Goal: Task Accomplishment & Management: Manage account settings

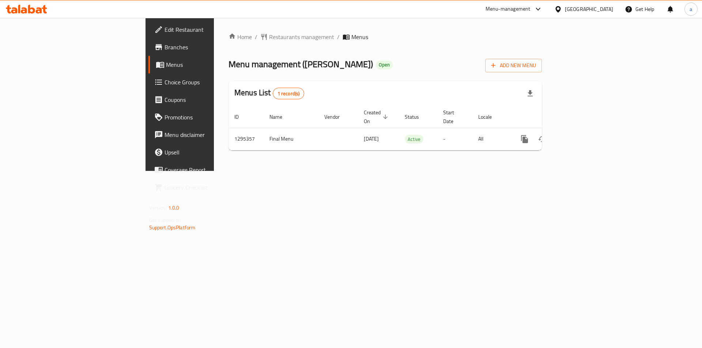
click at [148, 87] on link "Choice Groups" at bounding box center [205, 82] width 114 height 18
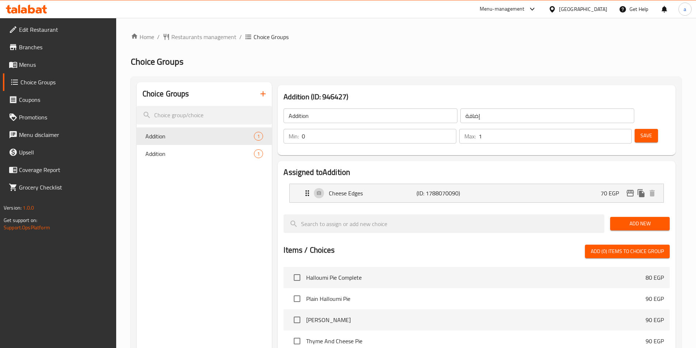
click at [458, 50] on div "Home / Restaurants management / Choice Groups Choice Groups Choice Groups Addit…" at bounding box center [406, 286] width 551 height 507
click at [191, 147] on div "Addition 1" at bounding box center [205, 154] width 136 height 18
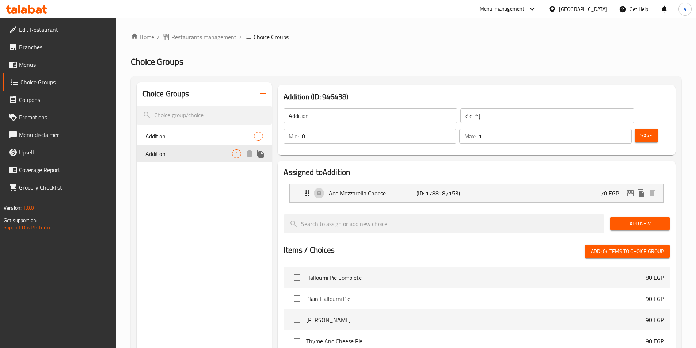
type input "Addition"
type input "اضافه"
click at [426, 34] on ol "Home / Restaurants management / Choice Groups" at bounding box center [406, 37] width 551 height 9
click at [207, 41] on span "Restaurants management" at bounding box center [203, 37] width 65 height 9
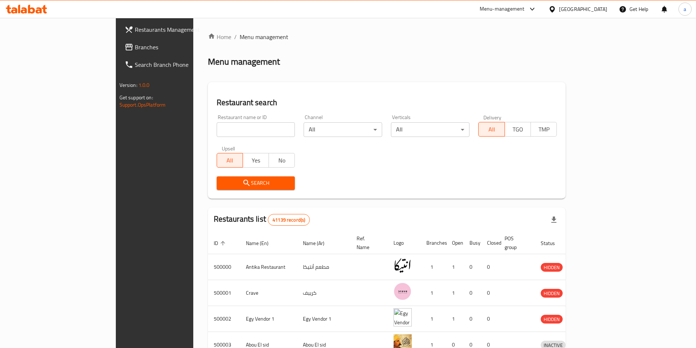
click at [135, 49] on span "Branches" at bounding box center [180, 47] width 91 height 9
